Goal: Entertainment & Leisure: Consume media (video, audio)

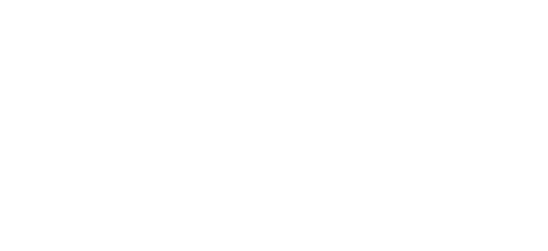
click at [514, 0] on html at bounding box center [274, 0] width 548 height 0
click at [509, 0] on html at bounding box center [274, 0] width 548 height 0
